Goal: Task Accomplishment & Management: Complete application form

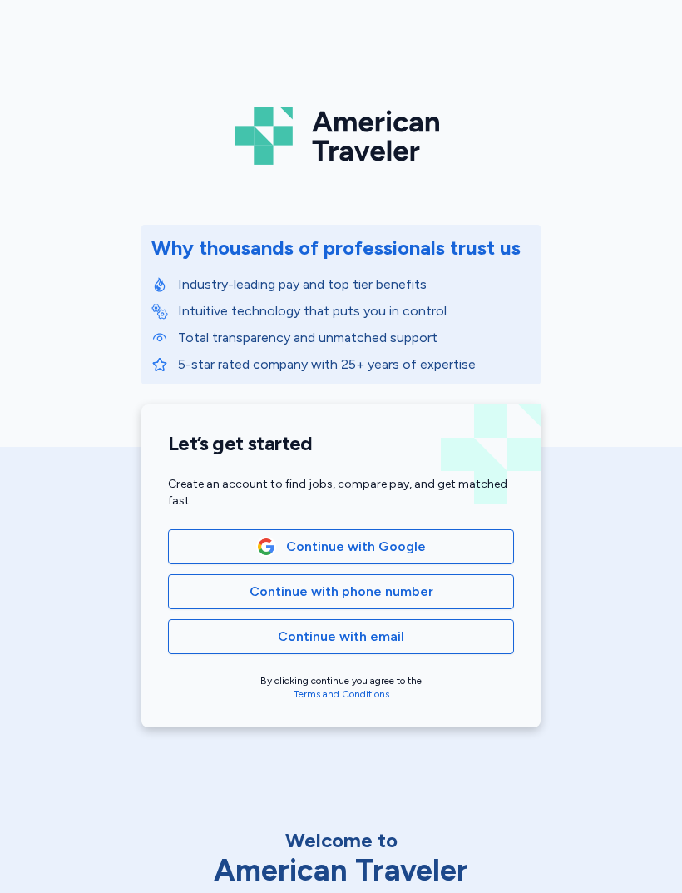
click at [232, 590] on span "Continue with phone number" at bounding box center [341, 592] width 318 height 20
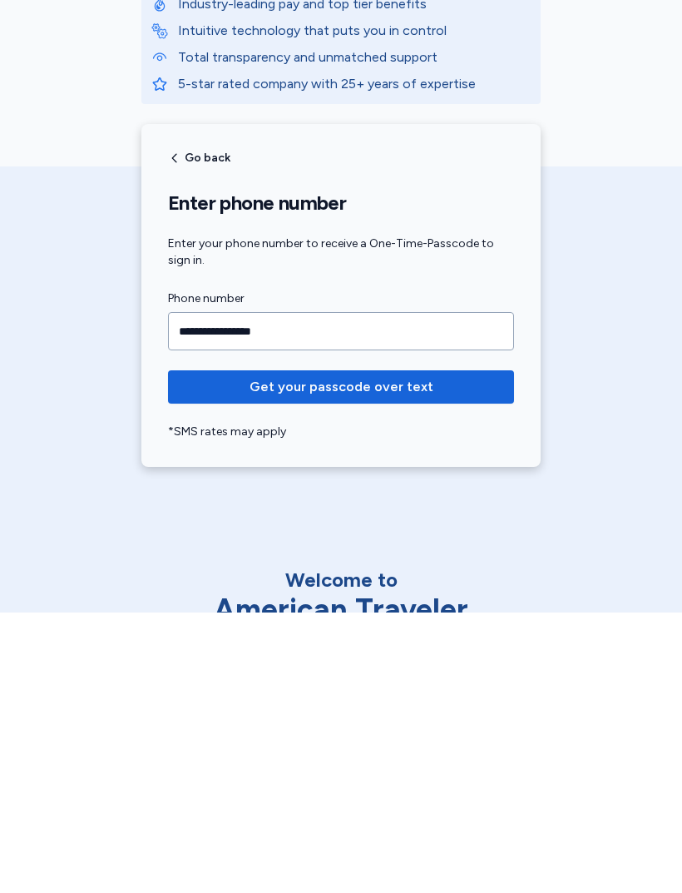
type input "**********"
click at [434, 657] on span "Get your passcode over text" at bounding box center [341, 667] width 320 height 20
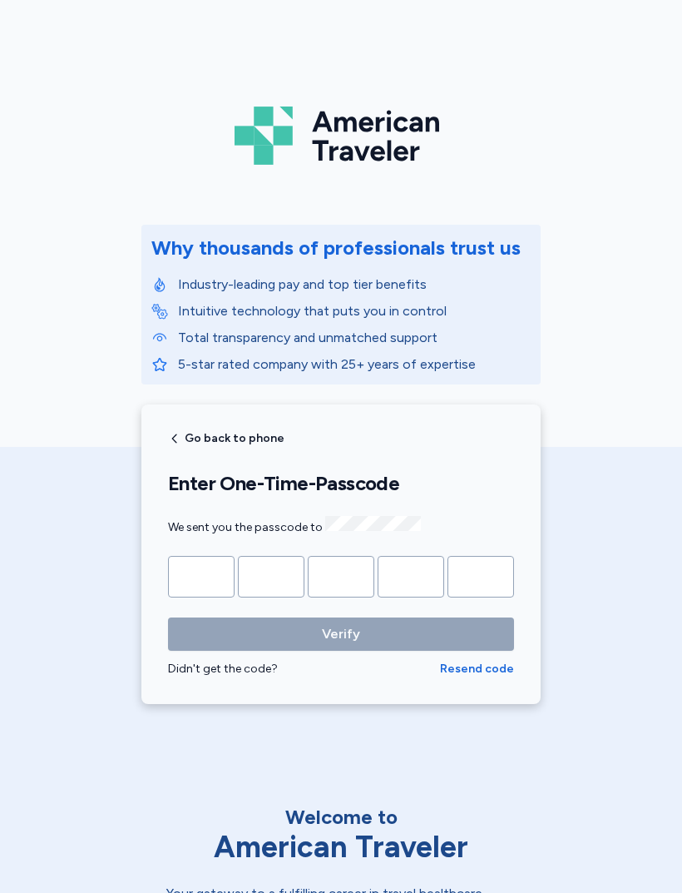
click at [192, 578] on input "Please enter OTP character 1" at bounding box center [201, 577] width 67 height 42
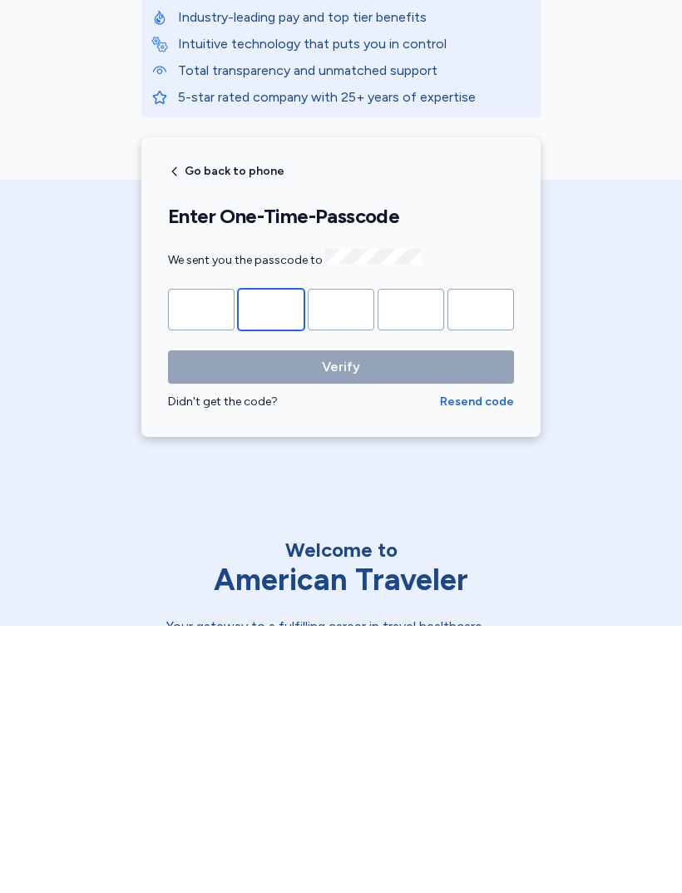
type input "*"
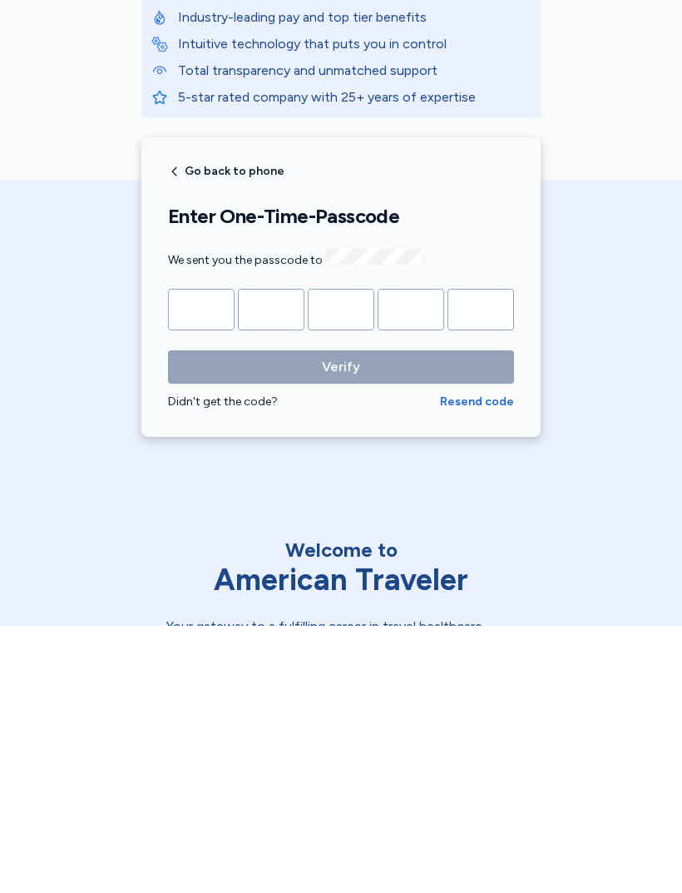
click at [341, 617] on button "Verify" at bounding box center [341, 633] width 346 height 33
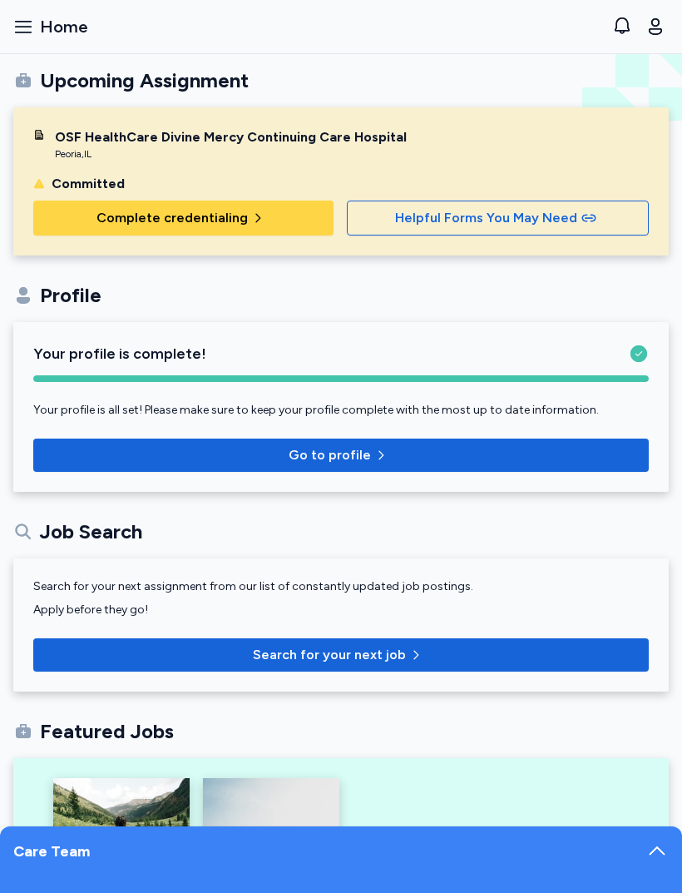
click at [89, 214] on span "Complete credentialing" at bounding box center [184, 218] width 274 height 20
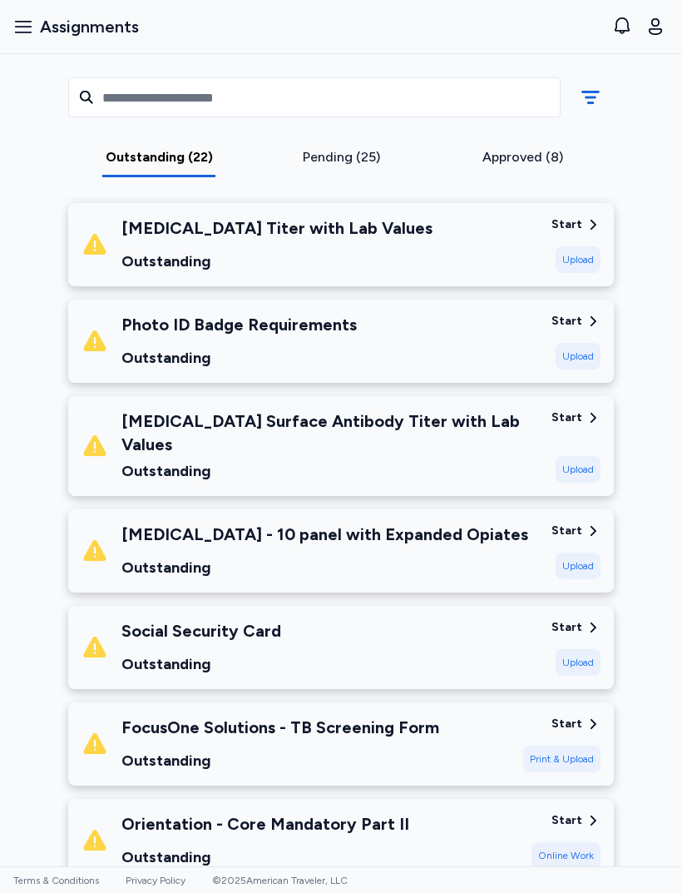
scroll to position [1109, 0]
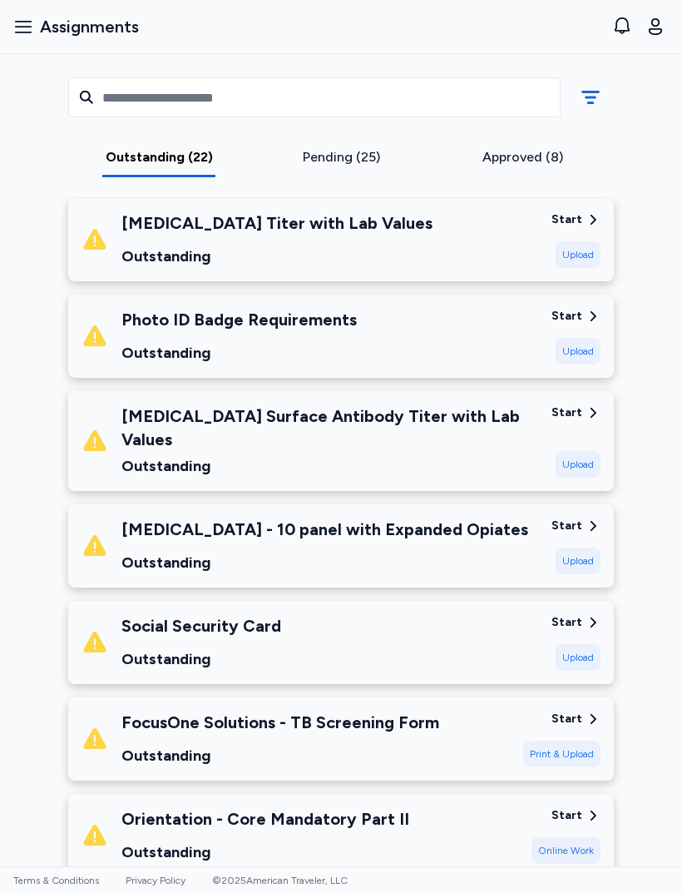
click at [465, 614] on div "Social Security Card Outstanding" at bounding box center [310, 642] width 457 height 57
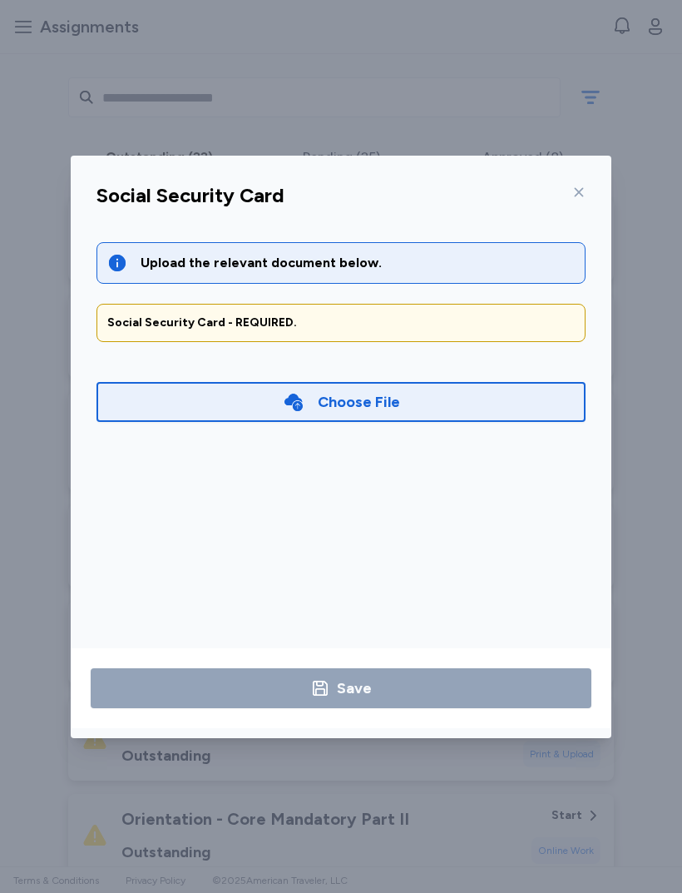
click at [442, 411] on div "Choose File" at bounding box center [341, 402] width 489 height 40
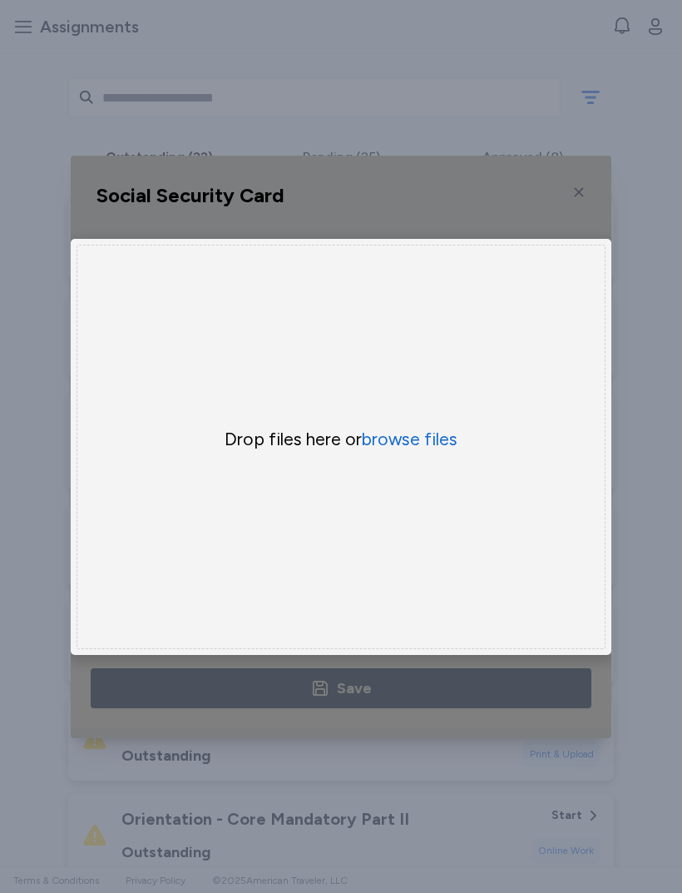
click at [423, 444] on button "browse files" at bounding box center [410, 439] width 96 height 23
click at [431, 439] on button "browse files" at bounding box center [410, 439] width 96 height 23
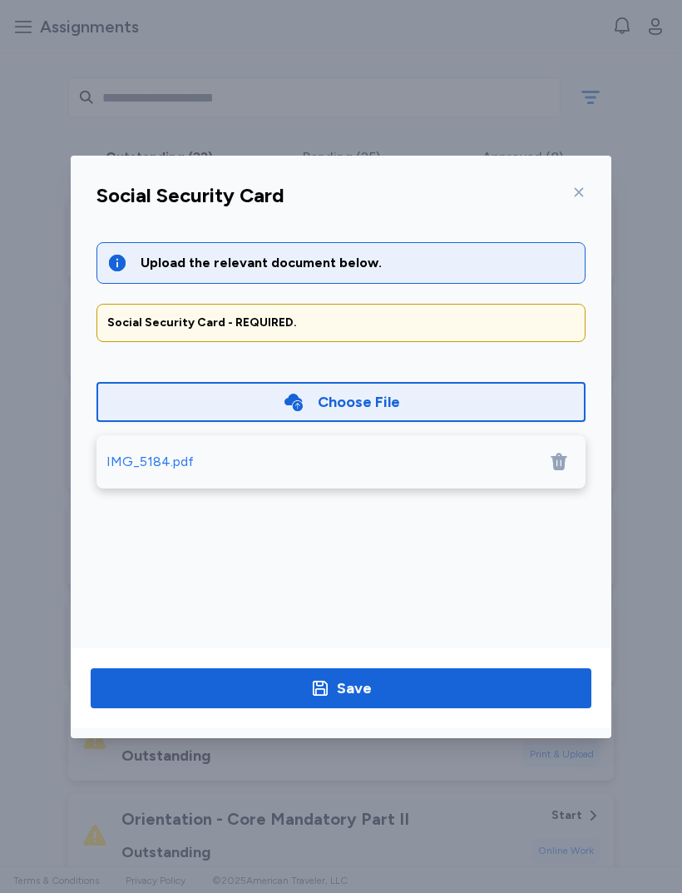
click at [391, 697] on span "Save" at bounding box center [341, 687] width 474 height 23
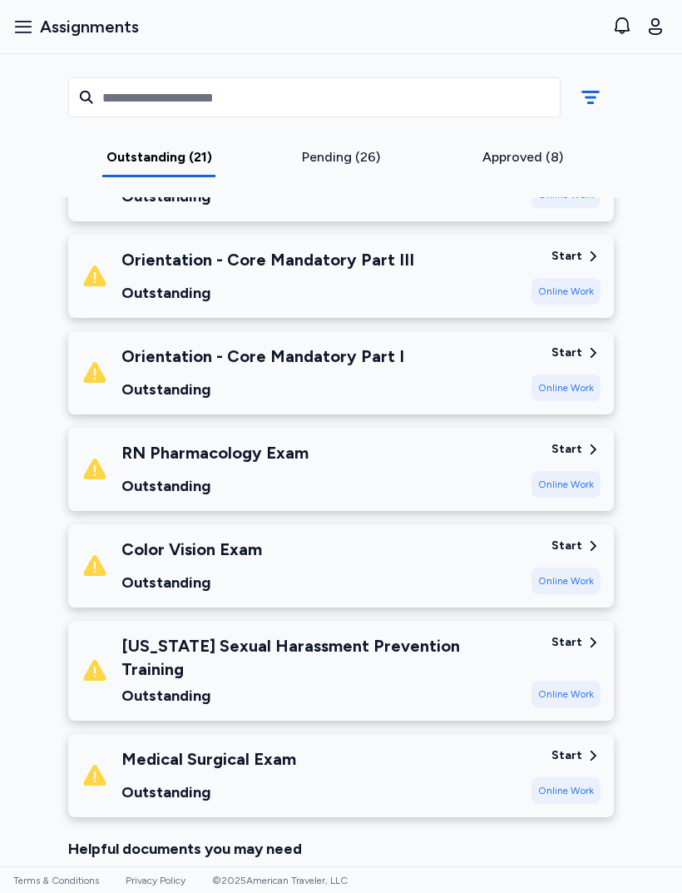
scroll to position [1665, 0]
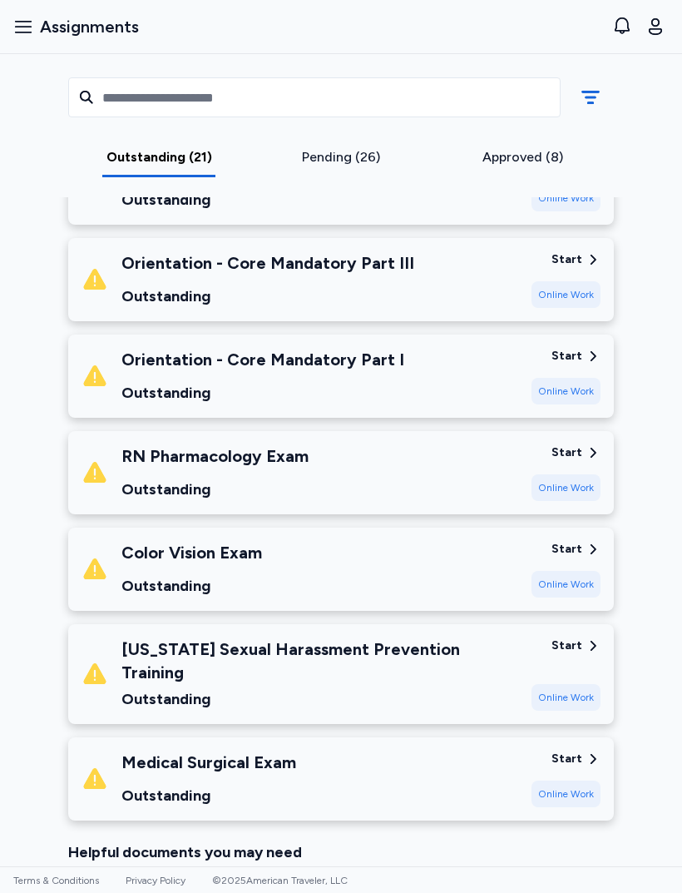
click at [154, 751] on div "Medical Surgical Exam" at bounding box center [208, 762] width 175 height 23
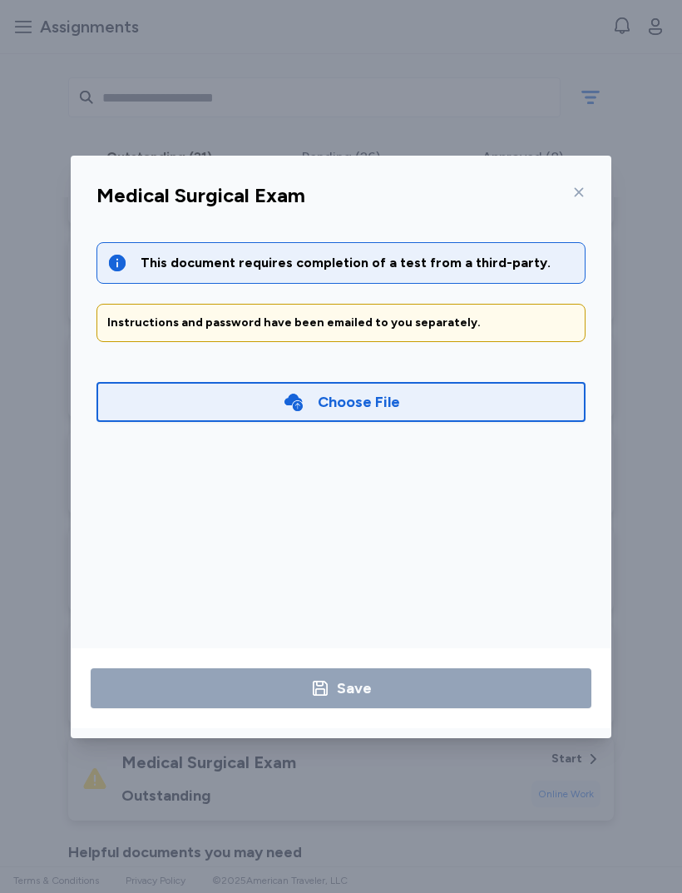
click at [596, 199] on div "Medical Surgical Exam" at bounding box center [341, 200] width 516 height 43
click at [582, 192] on icon at bounding box center [578, 192] width 13 height 13
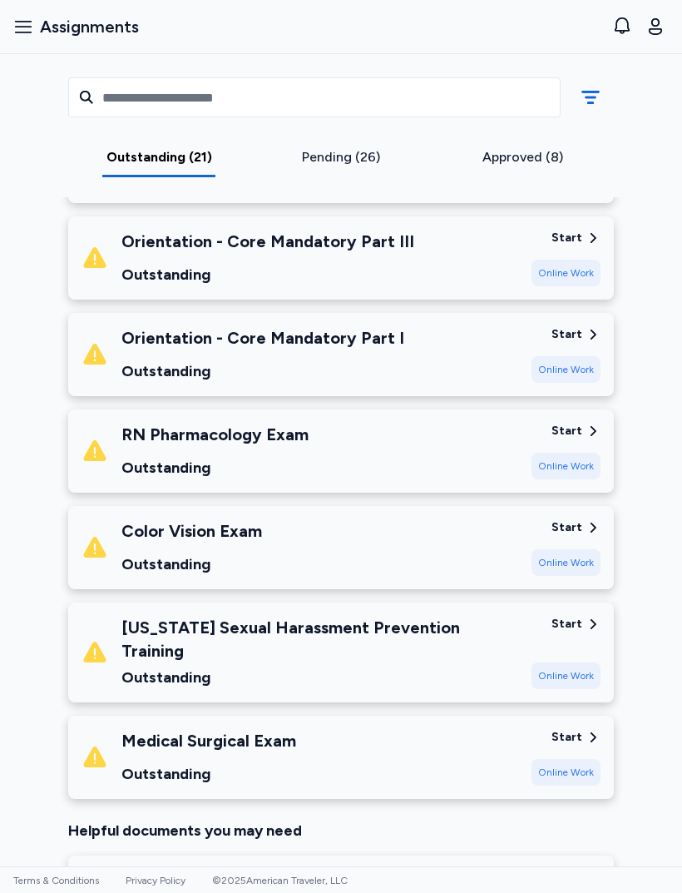
scroll to position [1690, 0]
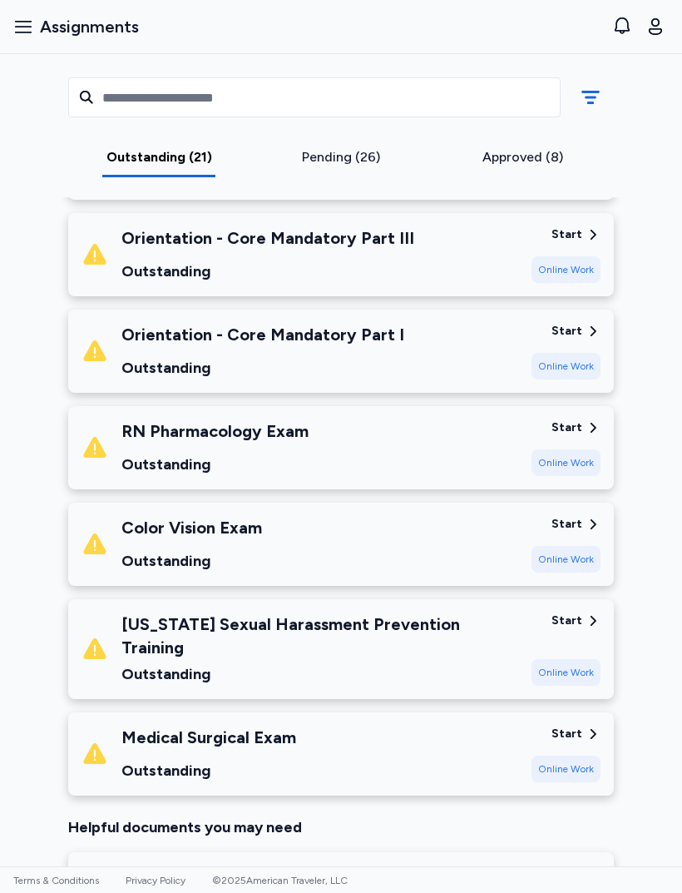
click at [416, 712] on div "Medical Surgical Exam Outstanding Start Online Work" at bounding box center [341, 753] width 546 height 83
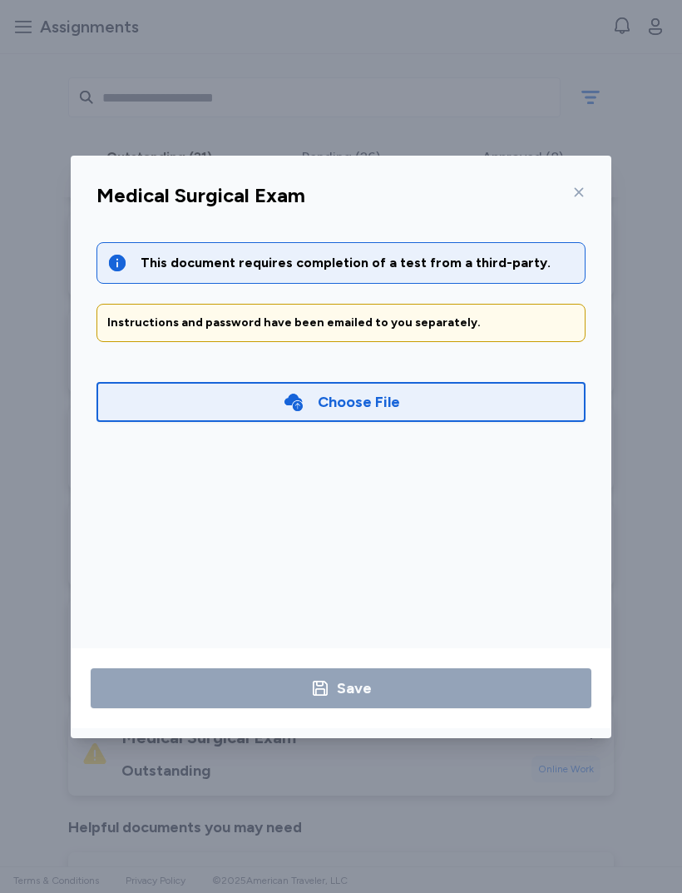
click at [579, 195] on icon at bounding box center [578, 192] width 13 height 13
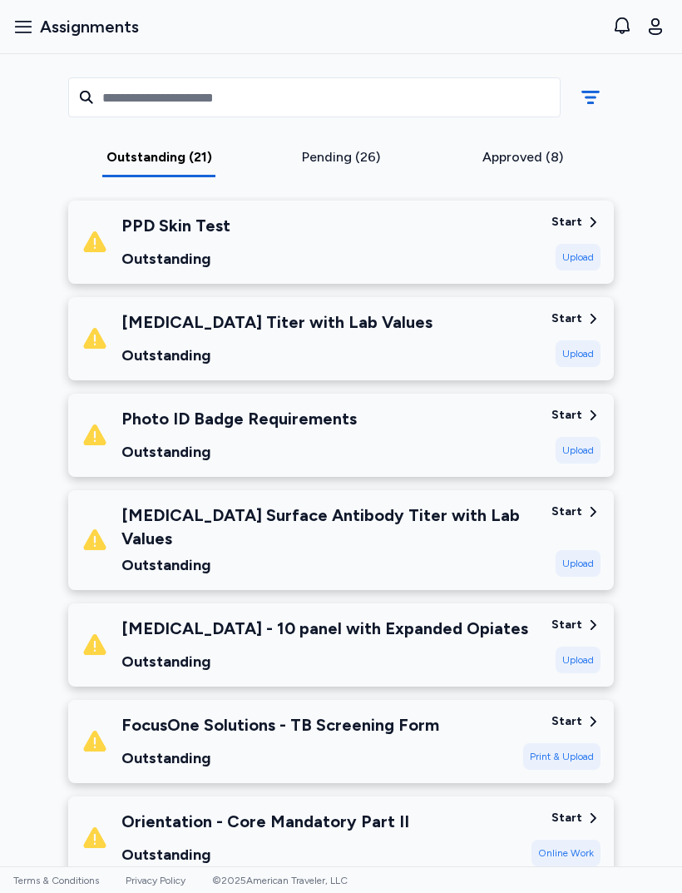
scroll to position [1009, 0]
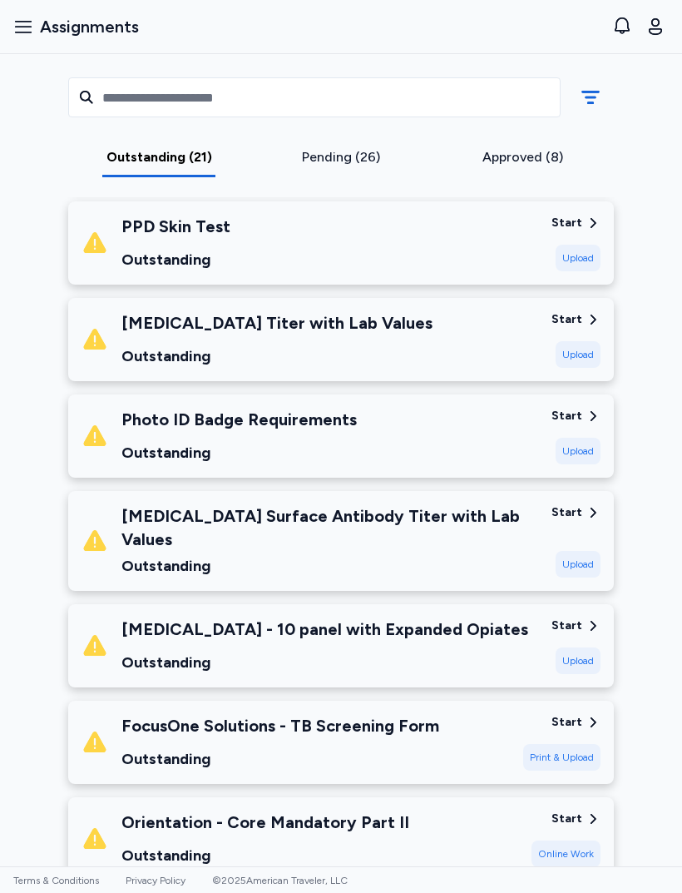
click at [403, 430] on div "Photo ID Badge Requirements Outstanding" at bounding box center [310, 436] width 457 height 57
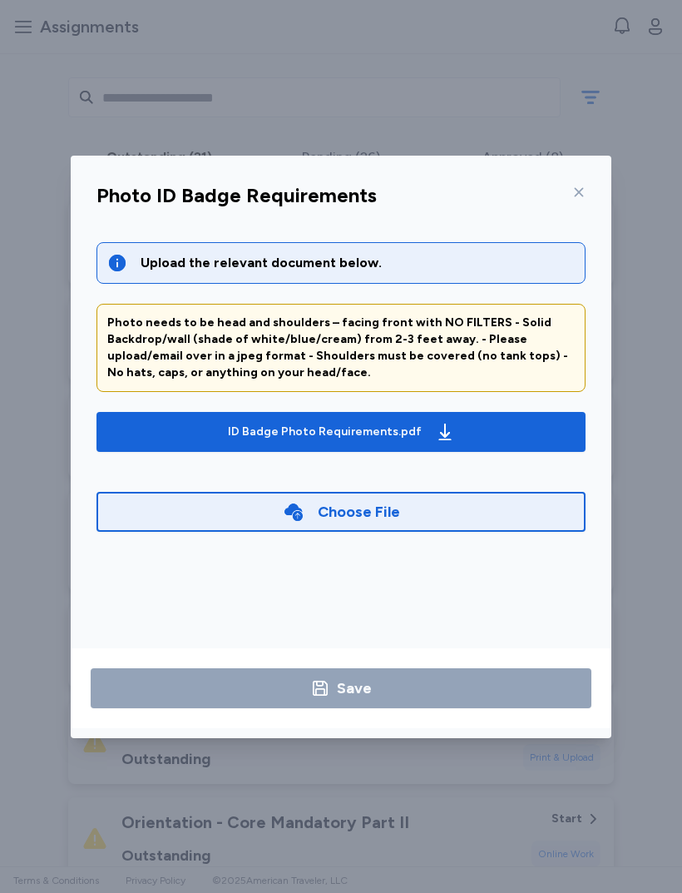
click at [435, 427] on icon "button" at bounding box center [445, 432] width 20 height 20
click at [448, 520] on div "Choose File" at bounding box center [341, 512] width 489 height 40
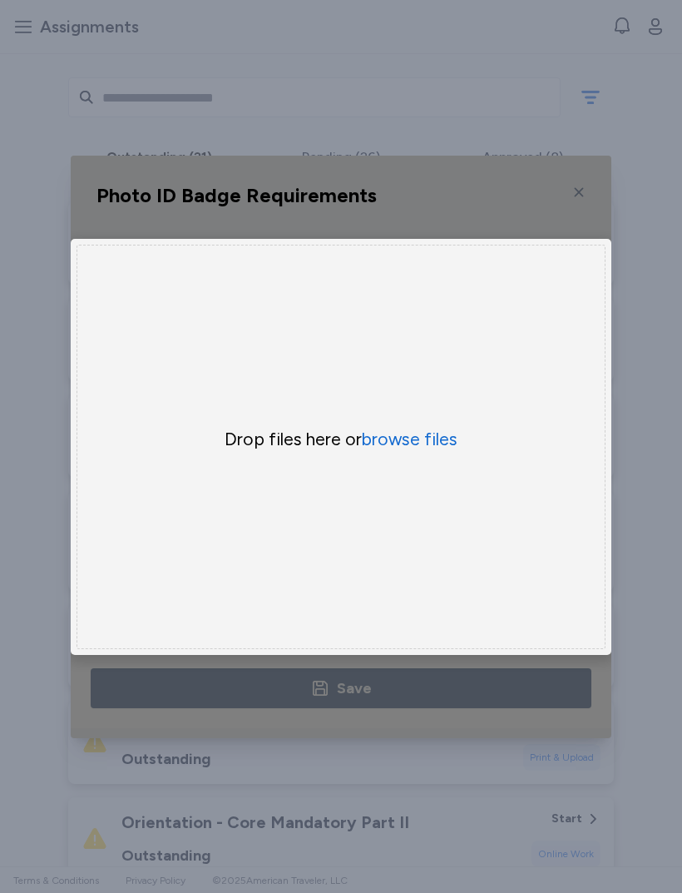
click at [420, 437] on button "browse files" at bounding box center [410, 439] width 96 height 23
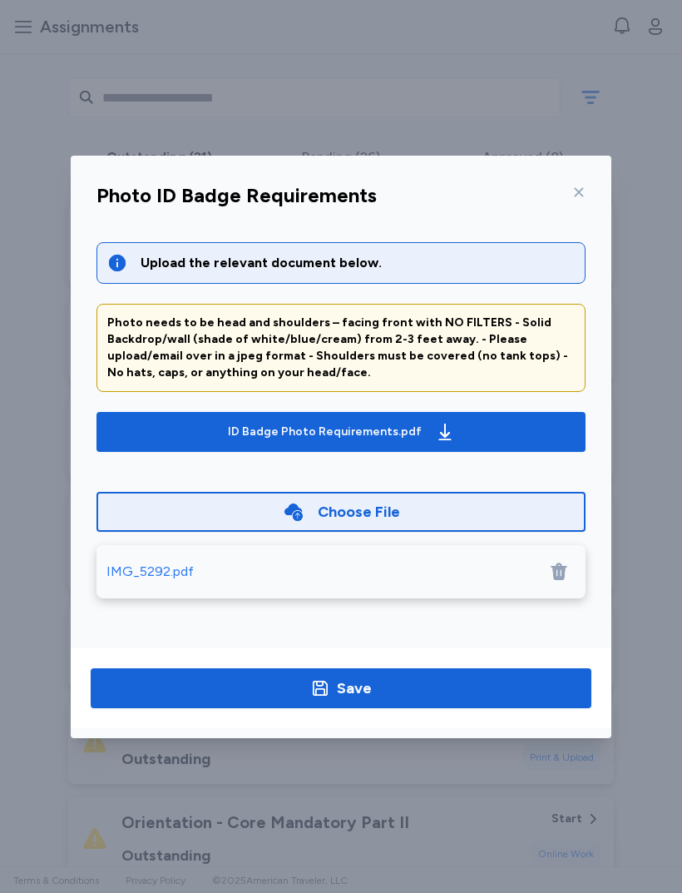
click at [402, 693] on span "Save" at bounding box center [341, 687] width 474 height 23
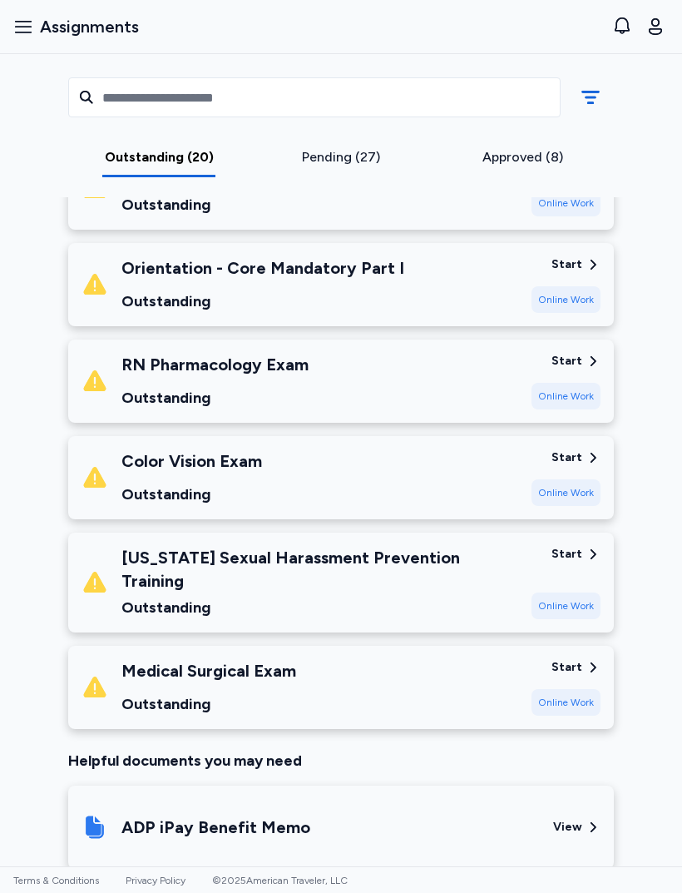
scroll to position [1661, 0]
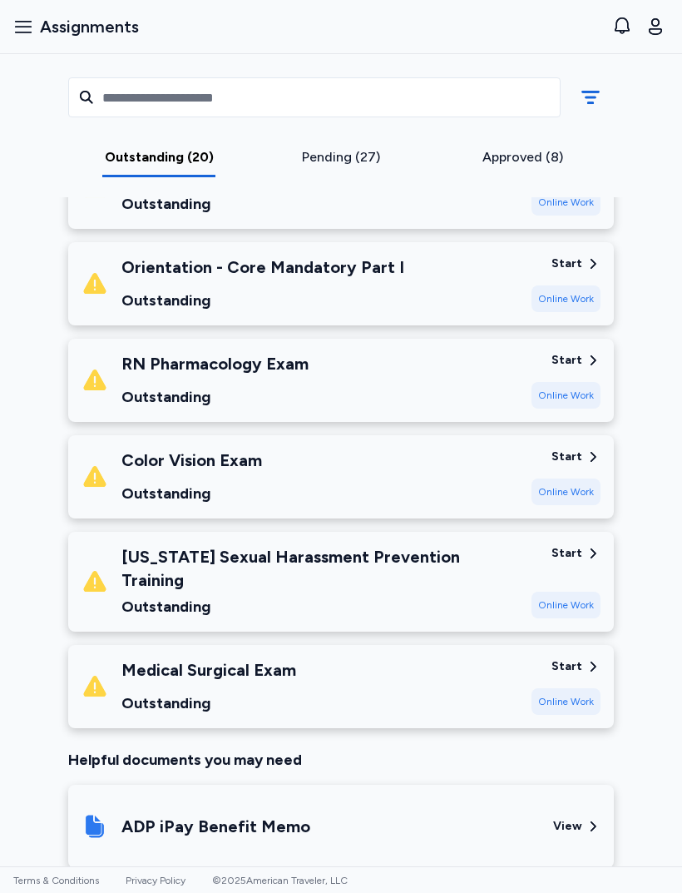
click at [578, 448] on div "Start" at bounding box center [567, 456] width 31 height 17
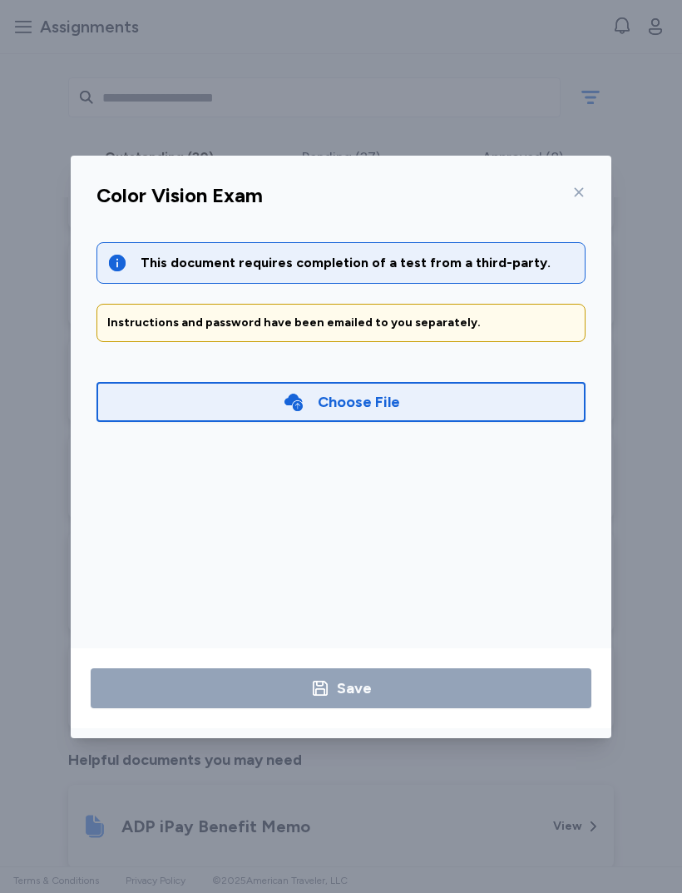
click at [411, 407] on div "Choose File" at bounding box center [341, 402] width 489 height 40
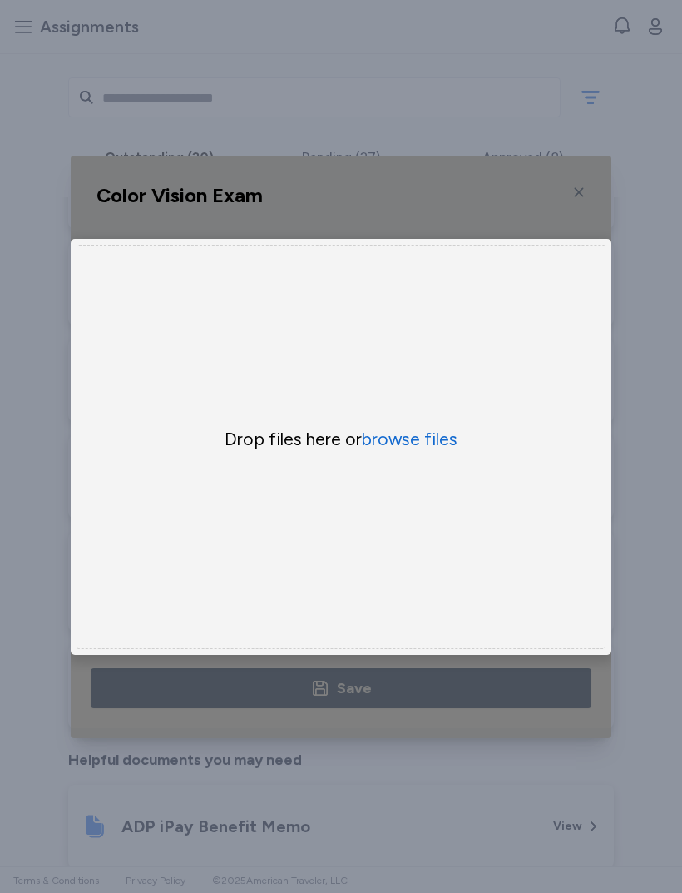
click at [409, 440] on button "browse files" at bounding box center [410, 439] width 96 height 23
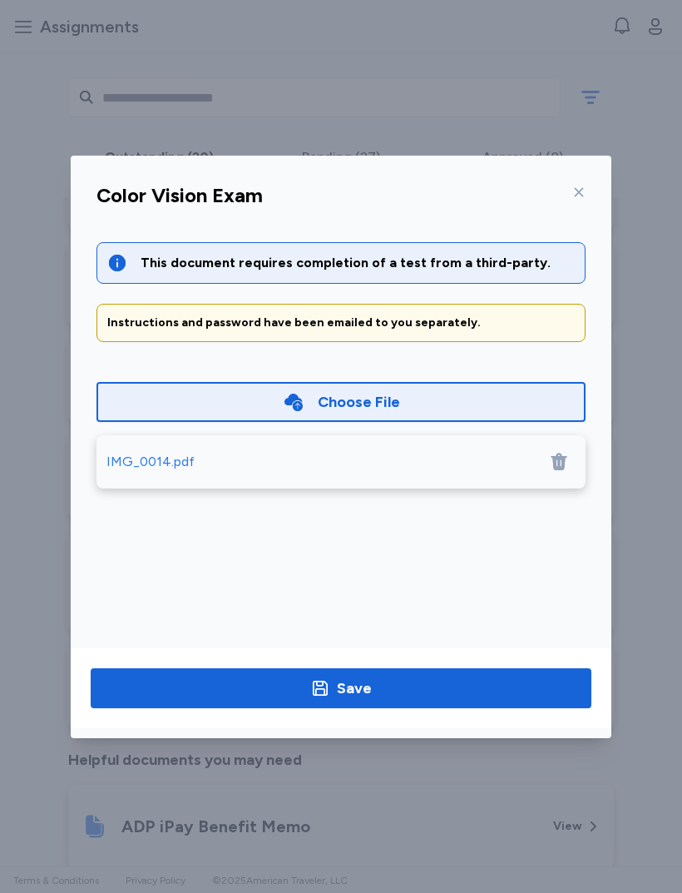
click at [417, 679] on span "Save" at bounding box center [341, 687] width 474 height 23
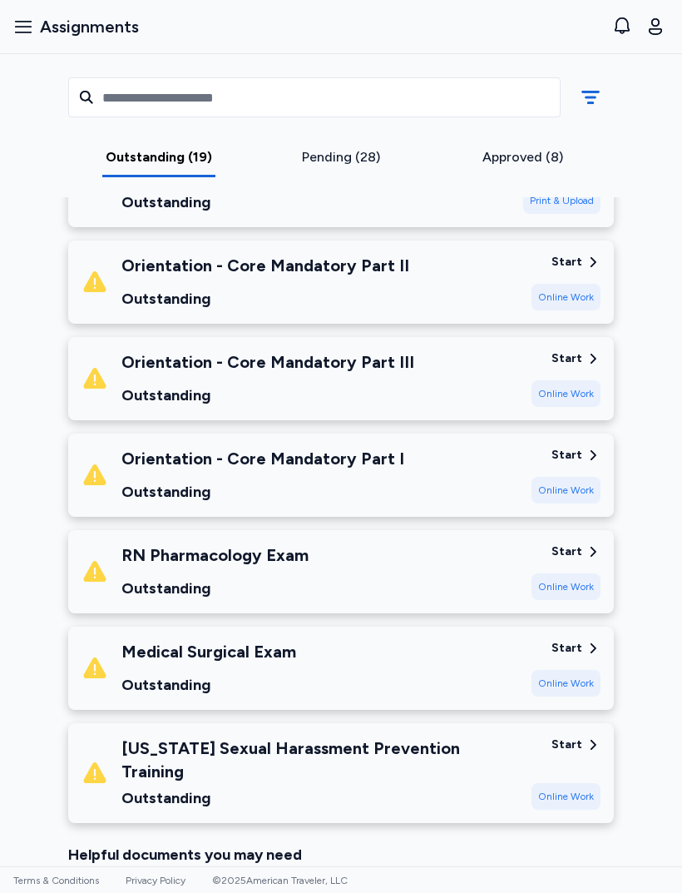
scroll to position [1468, 0]
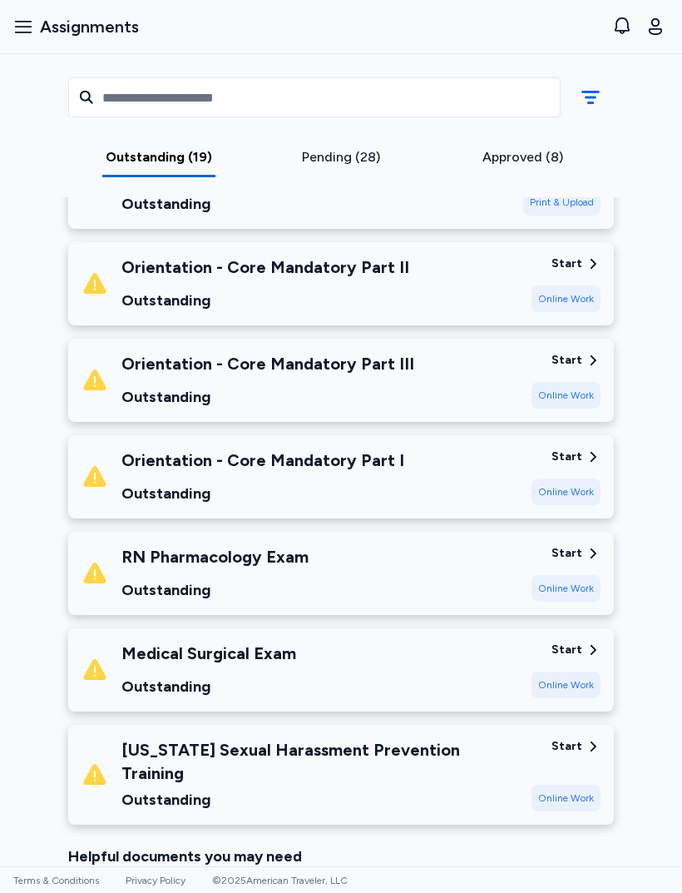
click at [415, 242] on div "Orientation - Core Mandatory Part II Outstanding Start Online Work" at bounding box center [341, 283] width 546 height 83
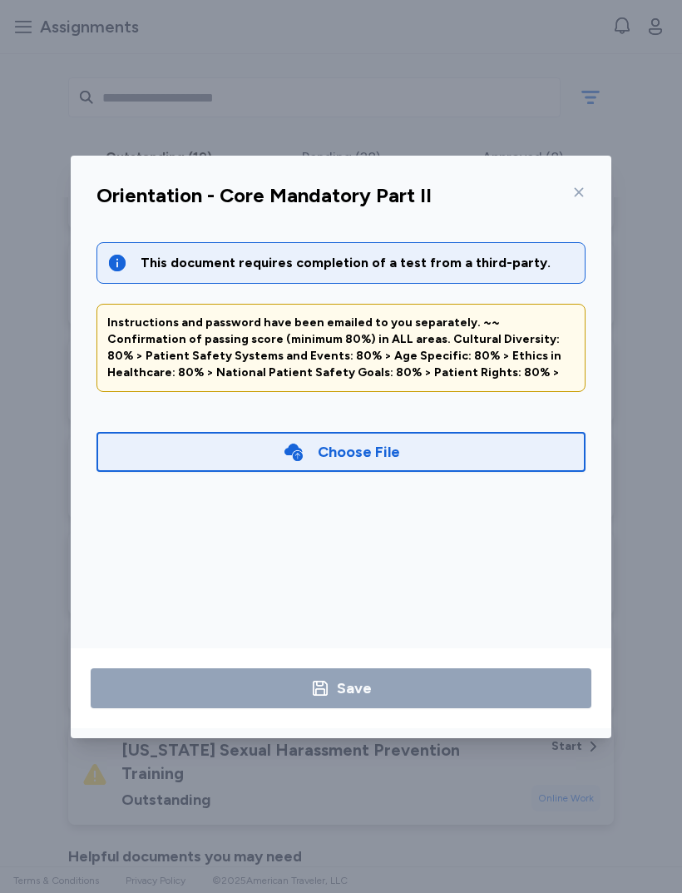
click at [567, 189] on div at bounding box center [576, 192] width 20 height 27
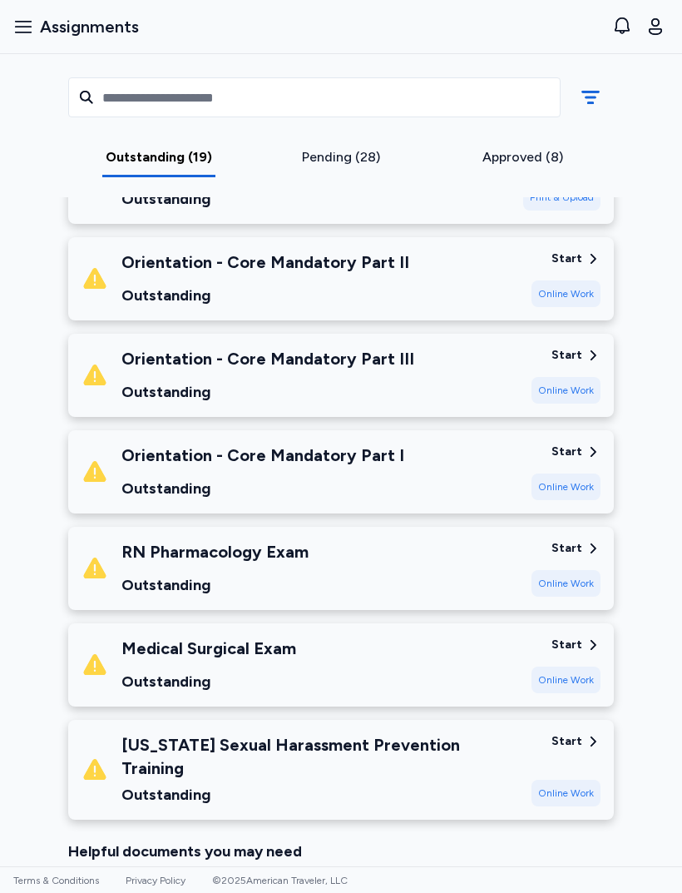
scroll to position [1469, 0]
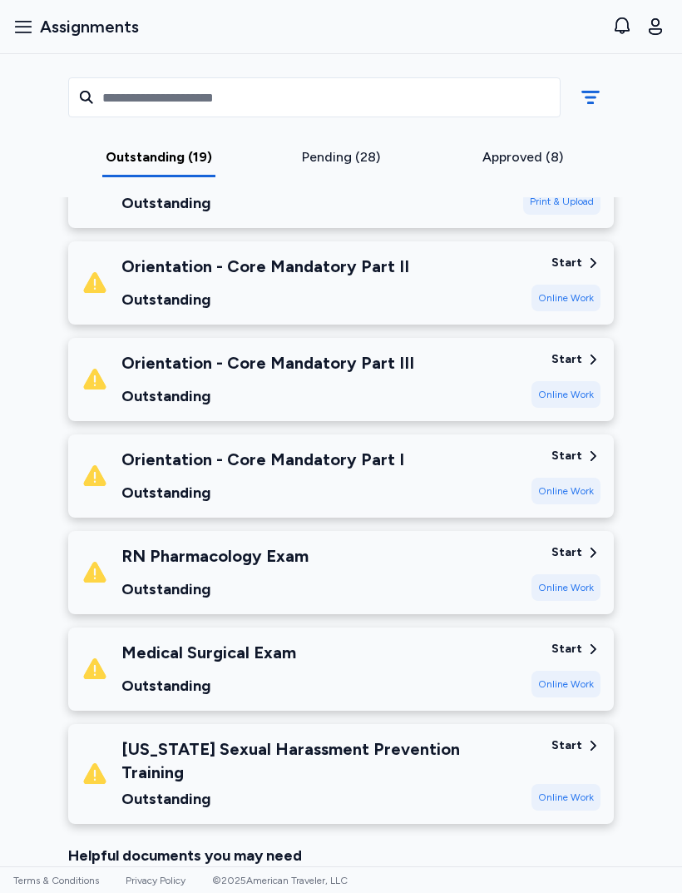
click at [378, 787] on div "Outstanding" at bounding box center [319, 798] width 397 height 23
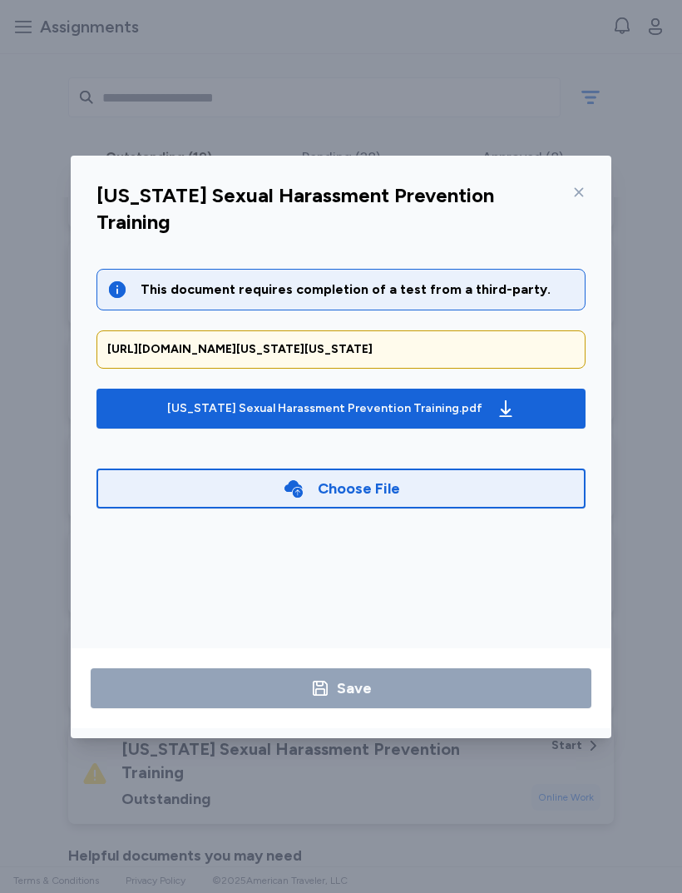
click at [464, 395] on div "[US_STATE] Sexual Harassment Prevention Training.pdf" at bounding box center [341, 408] width 355 height 27
